Goal: Information Seeking & Learning: Learn about a topic

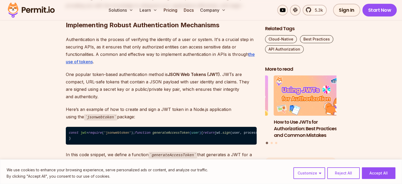
scroll to position [416, 0]
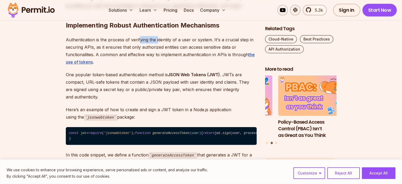
drag, startPoint x: 138, startPoint y: 43, endPoint x: 158, endPoint y: 42, distance: 19.6
click at [158, 42] on p "Authentication is the process of verifying the identity of a user or system. It…" at bounding box center [161, 51] width 191 height 30
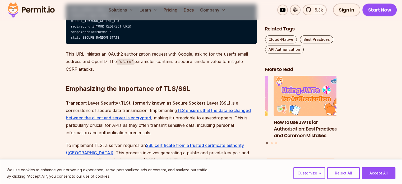
scroll to position [1091, 0]
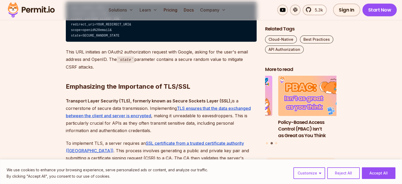
drag, startPoint x: 125, startPoint y: 95, endPoint x: 120, endPoint y: 81, distance: 14.7
click at [120, 81] on h2 "Emphasizing the Importance of TLS/SSL" at bounding box center [161, 76] width 191 height 30
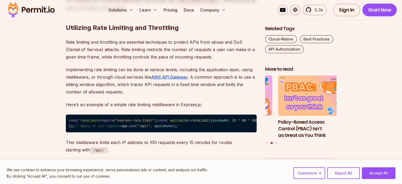
scroll to position [1291, 0]
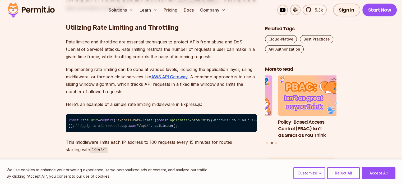
click at [91, 53] on p "Rate limiting and throttling are essential techniques to protect APIs from abus…" at bounding box center [161, 49] width 191 height 22
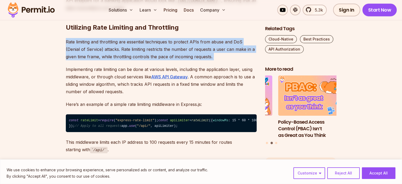
drag, startPoint x: 91, startPoint y: 53, endPoint x: 92, endPoint y: 71, distance: 18.5
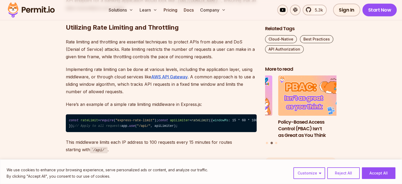
click at [89, 90] on p "Implementing rate limiting can be done at various levels, including the applica…" at bounding box center [161, 81] width 191 height 30
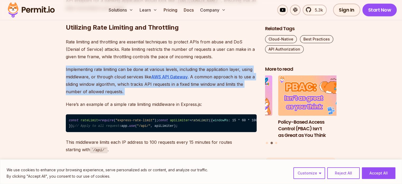
click at [89, 90] on p "Implementing rate limiting can be done at various levels, including the applica…" at bounding box center [161, 81] width 191 height 30
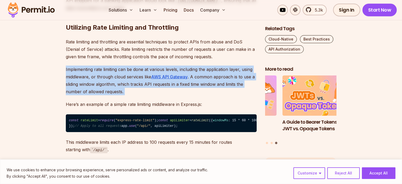
click at [89, 95] on p "Implementing rate limiting can be done at various levels, including the applica…" at bounding box center [161, 81] width 191 height 30
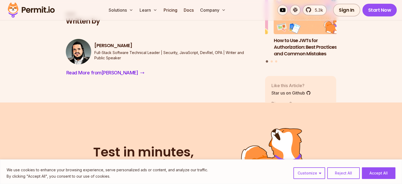
scroll to position [2071, 0]
drag, startPoint x: 120, startPoint y: 57, endPoint x: 55, endPoint y: 84, distance: 70.1
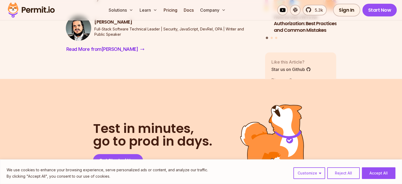
scroll to position [2095, 0]
